Goal: Task Accomplishment & Management: Manage account settings

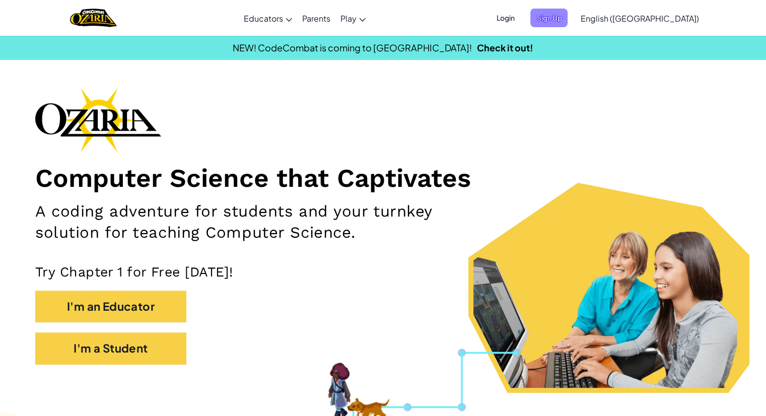
click at [567, 16] on span "Sign Up" at bounding box center [548, 18] width 37 height 19
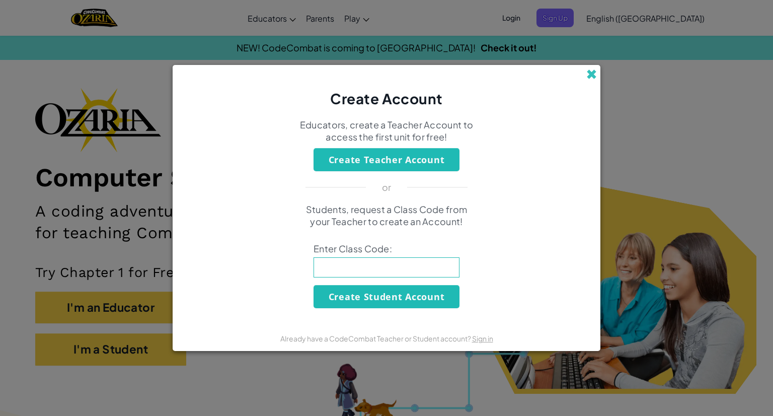
click at [597, 69] on span at bounding box center [592, 74] width 11 height 11
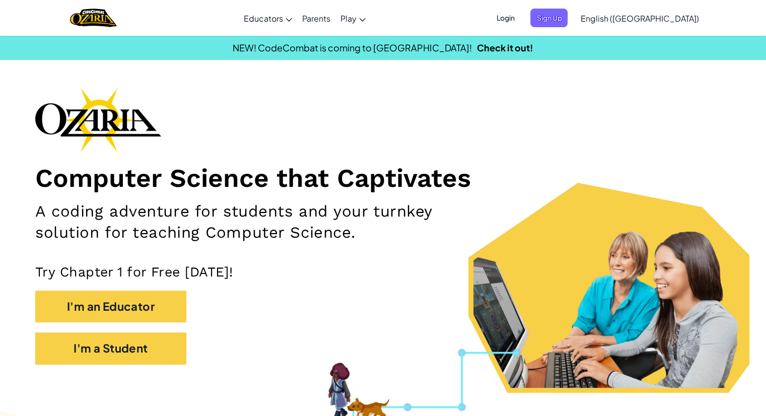
click at [520, 19] on span "Login" at bounding box center [505, 18] width 30 height 19
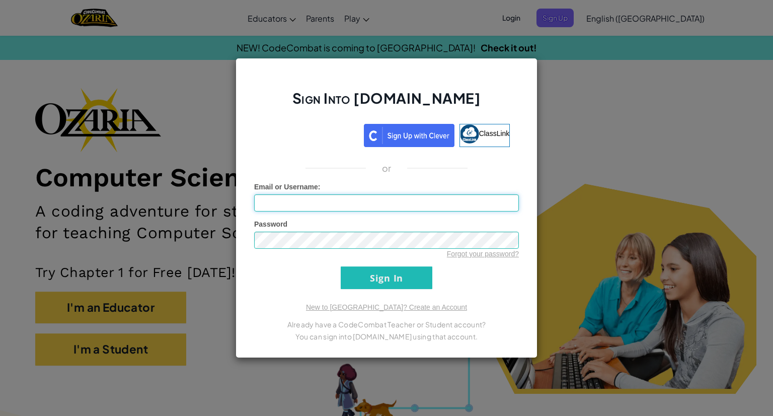
click at [410, 204] on input "Email or Username :" at bounding box center [386, 202] width 265 height 17
type input "[EMAIL_ADDRESS][DOMAIN_NAME]"
click at [399, 282] on input "Sign In" at bounding box center [387, 277] width 92 height 23
